Goal: Transaction & Acquisition: Obtain resource

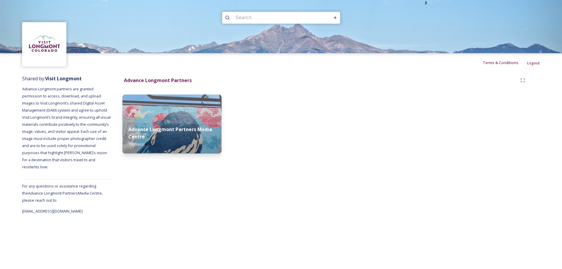
scroll to position [24, 0]
click at [140, 126] on strong "Advance Longmont Partners Media Centre" at bounding box center [171, 133] width 86 height 14
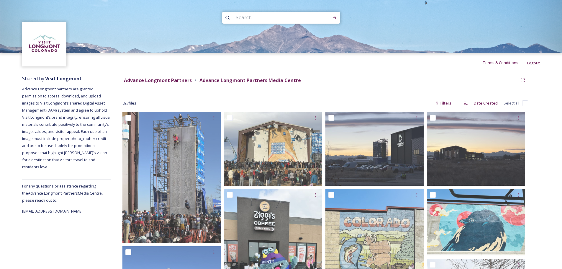
scroll to position [2, 0]
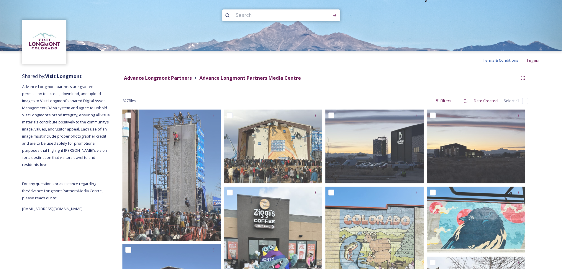
click at [486, 63] on span "Terms & Conditions" at bounding box center [501, 60] width 36 height 5
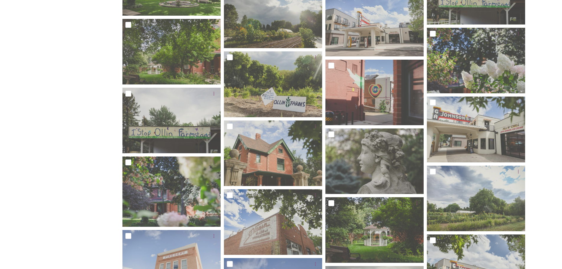
scroll to position [0, 0]
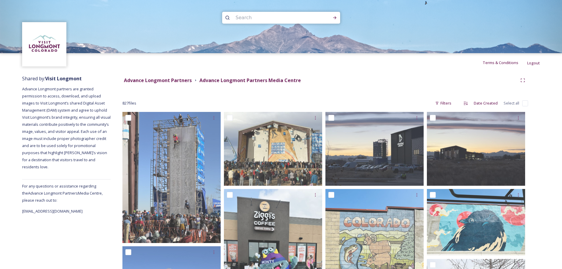
click at [258, 20] on input at bounding box center [273, 17] width 81 height 13
type input "venue"
click at [335, 17] on icon at bounding box center [335, 17] width 5 height 5
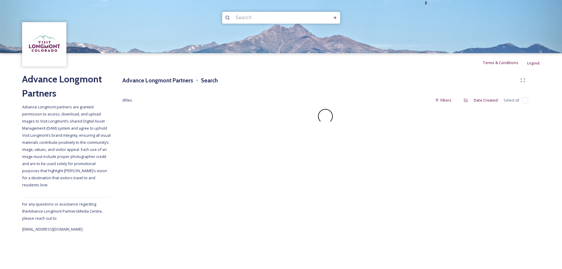
click at [253, 18] on input at bounding box center [273, 17] width 81 height 13
type input "farm"
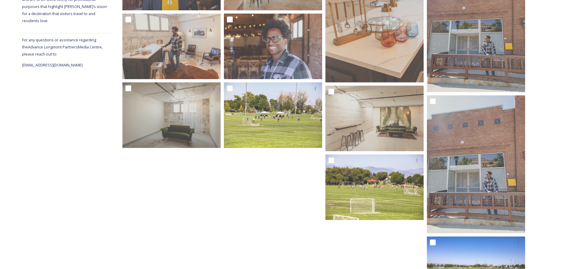
scroll to position [216, 0]
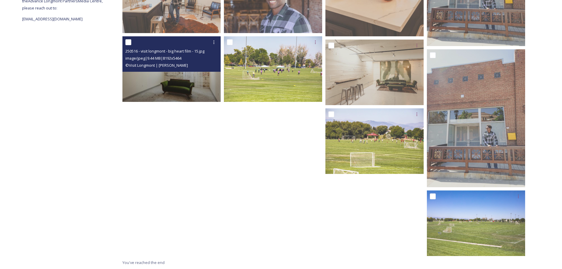
click at [130, 44] on input "checkbox" at bounding box center [128, 42] width 6 height 6
checkbox input "true"
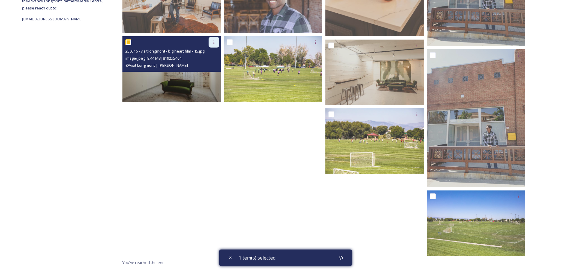
click at [216, 45] on icon at bounding box center [214, 42] width 5 height 5
click at [207, 70] on span "Download" at bounding box center [207, 67] width 18 height 6
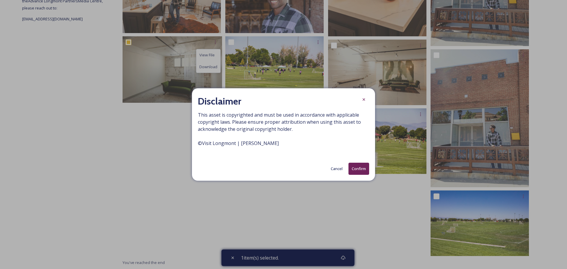
click at [351, 175] on button "Confirm" at bounding box center [358, 169] width 21 height 12
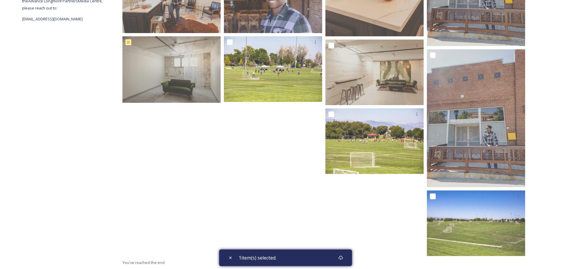
click at [123, 184] on div at bounding box center [173, 79] width 101 height 360
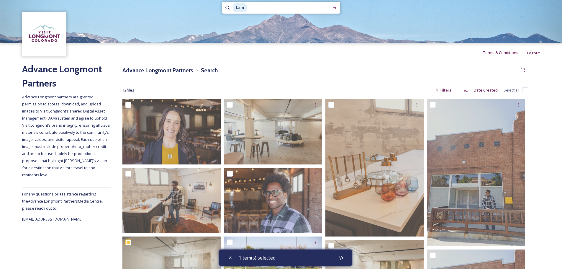
scroll to position [0, 0]
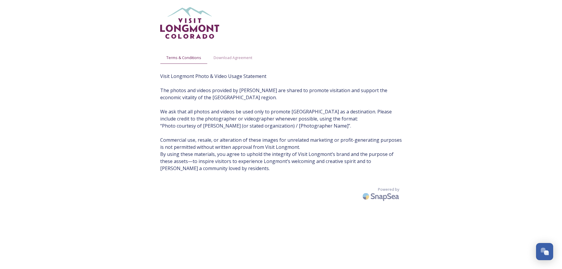
scroll to position [71, 0]
drag, startPoint x: 161, startPoint y: 182, endPoint x: 274, endPoint y: 166, distance: 114.2
click at [274, 166] on span "Visit Longmont Photo & Video Usage Statement The photos and videos provided by …" at bounding box center [281, 122] width 242 height 99
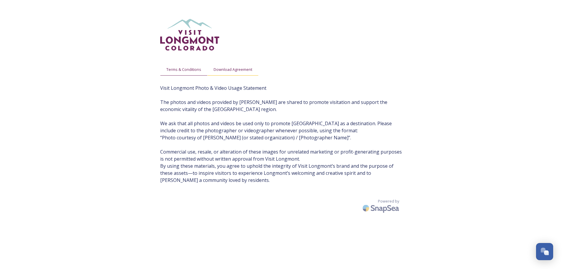
click at [252, 72] on span "Download Agreement" at bounding box center [233, 70] width 39 height 6
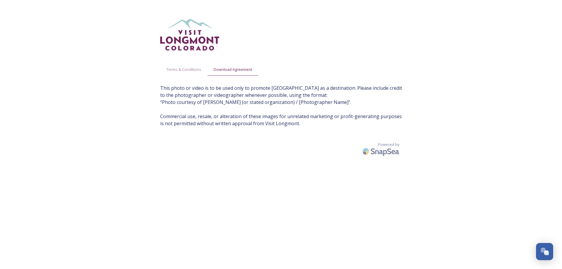
click at [283, 114] on span "This photo or video is to be used only to promote Longmont as a destination. Pl…" at bounding box center [281, 105] width 242 height 43
drag, startPoint x: 283, startPoint y: 114, endPoint x: 272, endPoint y: 114, distance: 10.3
click at [270, 114] on span "This photo or video is to be used only to promote Longmont as a destination. Pl…" at bounding box center [281, 105] width 242 height 43
click at [198, 71] on span "Terms & Conditions" at bounding box center [184, 70] width 35 height 6
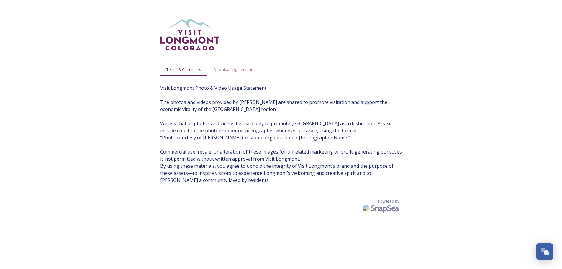
drag, startPoint x: 369, startPoint y: 58, endPoint x: 365, endPoint y: 53, distance: 6.1
click at [369, 58] on div "Terms & Conditions Download Agreement Visit Longmont Photo & Video Usage Statem…" at bounding box center [281, 146] width 254 height 269
